Goal: Check status: Check status

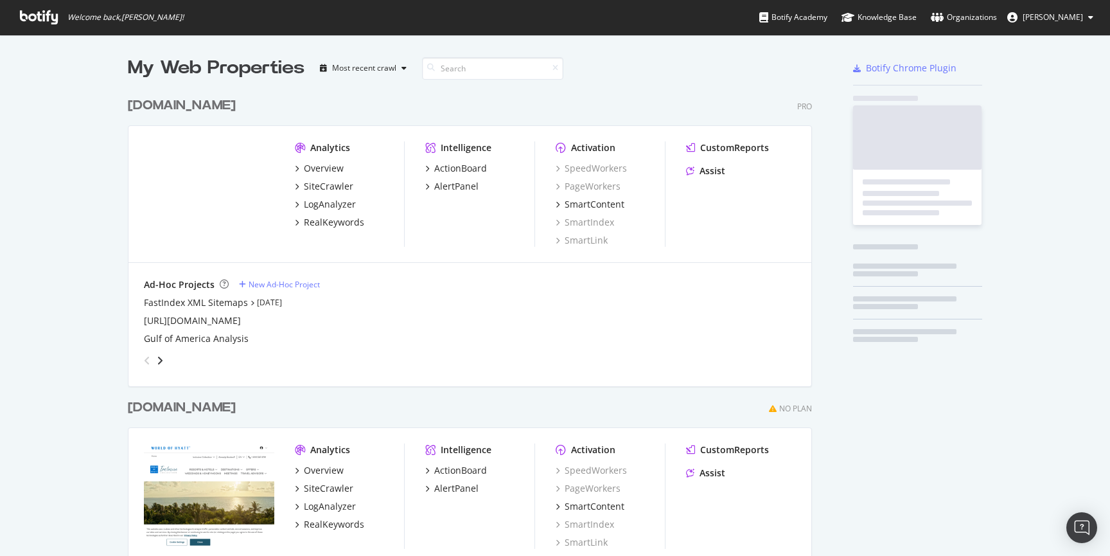
scroll to position [751, 694]
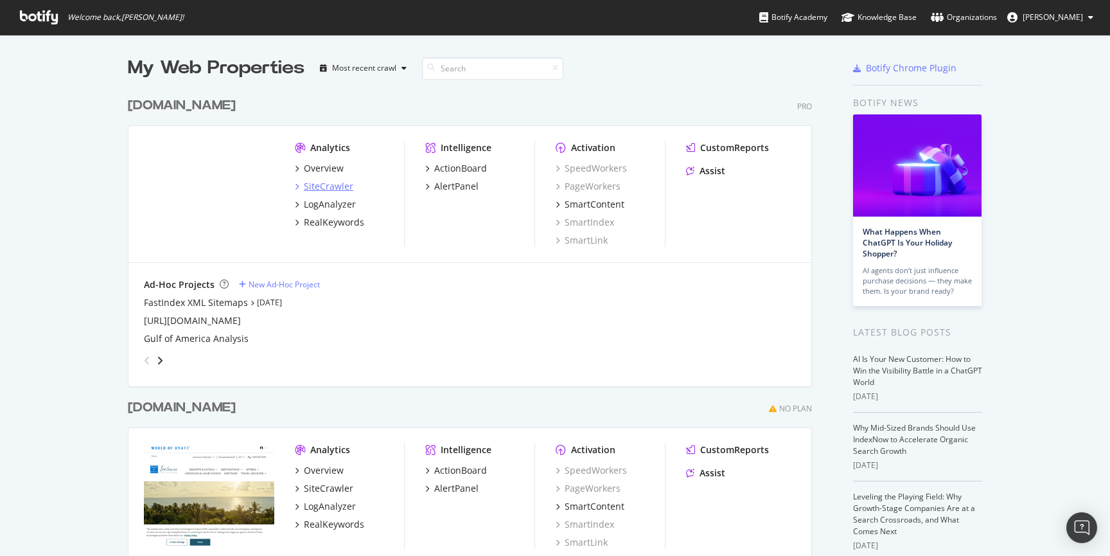
click at [333, 188] on div "SiteCrawler" at bounding box center [328, 186] width 49 height 13
